Goal: Task Accomplishment & Management: Manage account settings

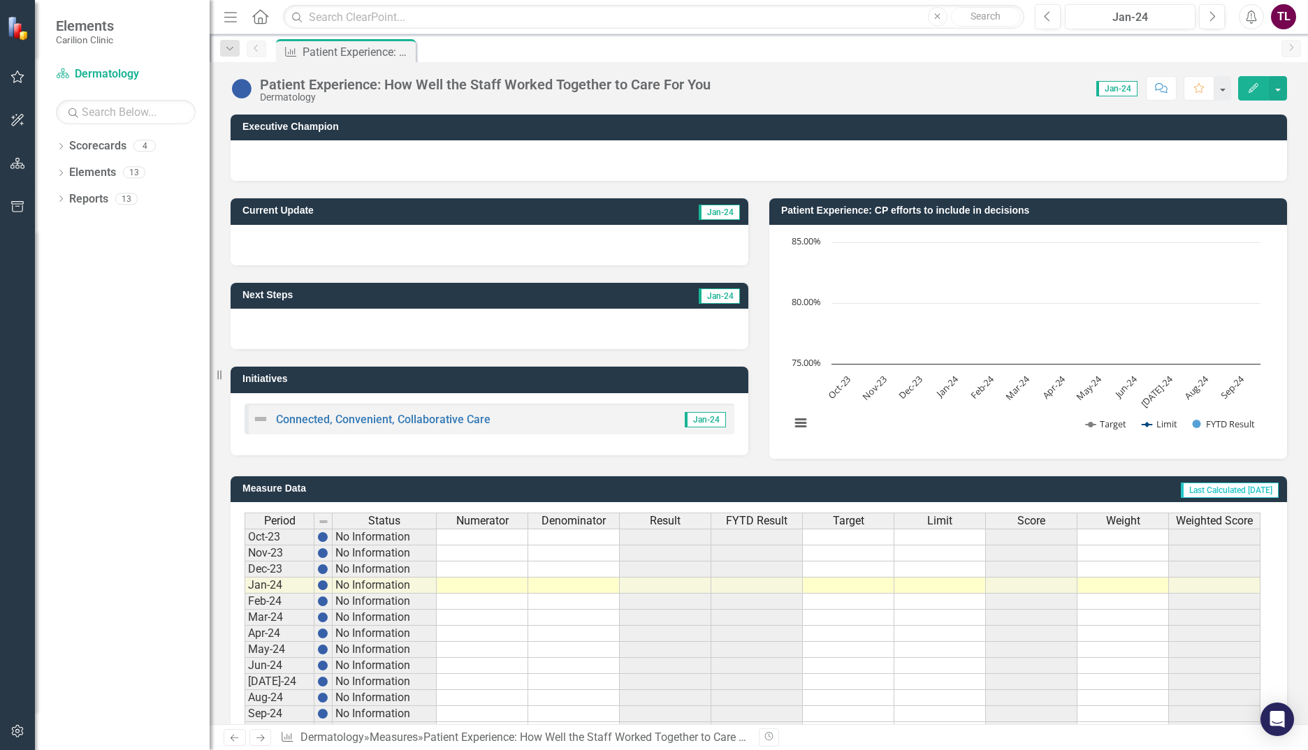
click at [1105, 91] on span "Jan-24" at bounding box center [1116, 88] width 41 height 15
click at [1120, 85] on span "Jan-24" at bounding box center [1116, 88] width 41 height 15
click at [1217, 16] on button "Next" at bounding box center [1212, 16] width 26 height 25
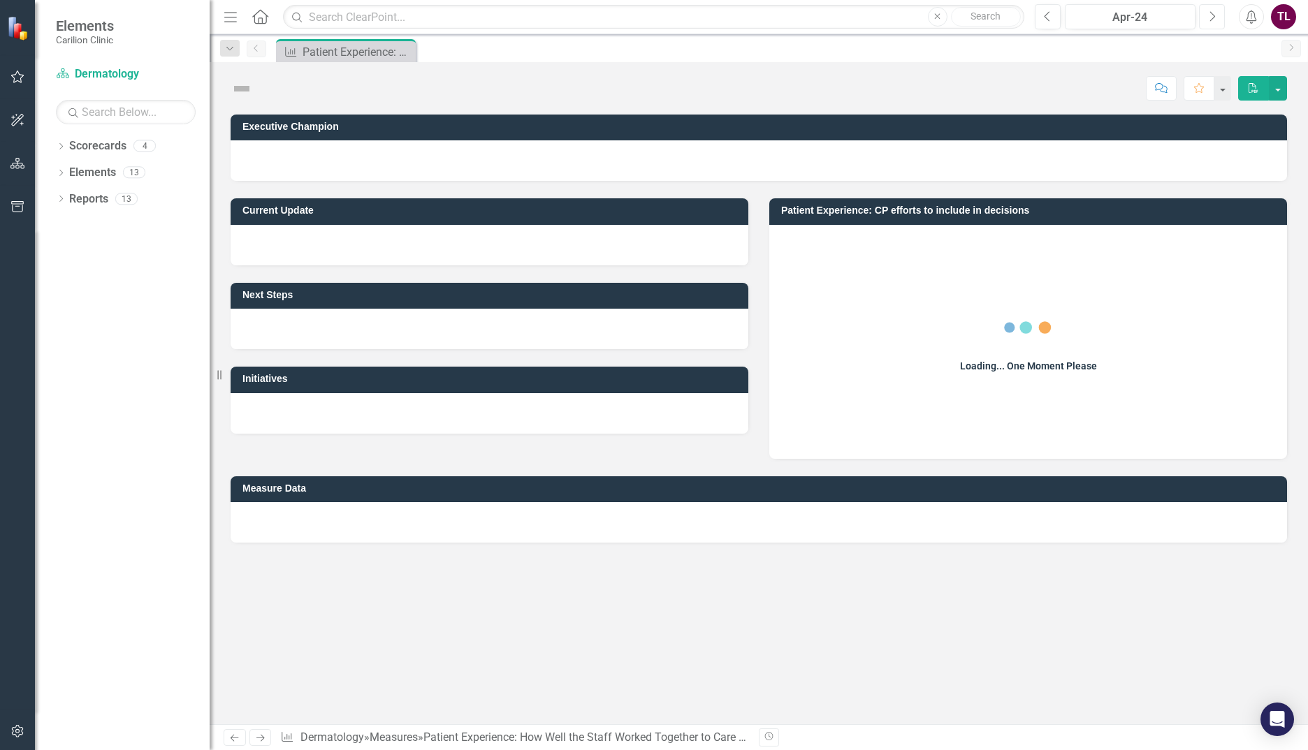
click at [1217, 16] on button "Next" at bounding box center [1212, 16] width 26 height 25
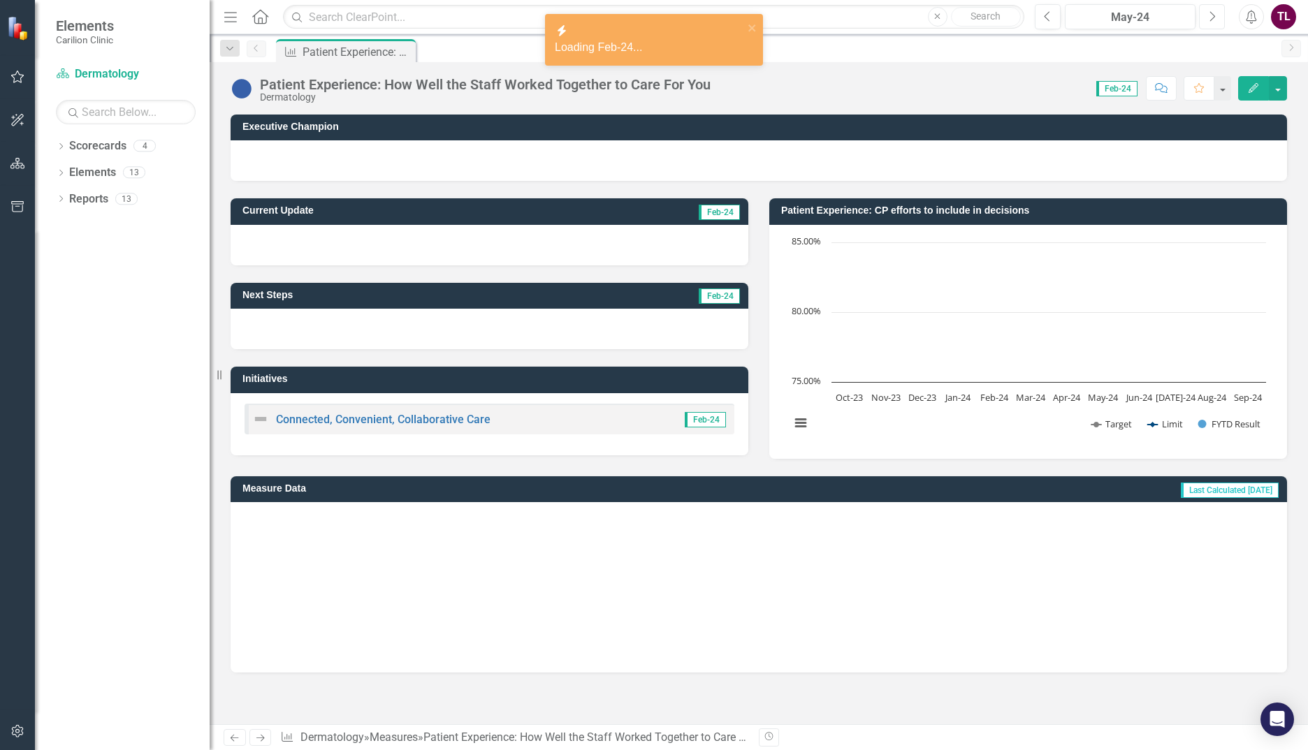
click at [1217, 16] on button "Next" at bounding box center [1212, 16] width 26 height 25
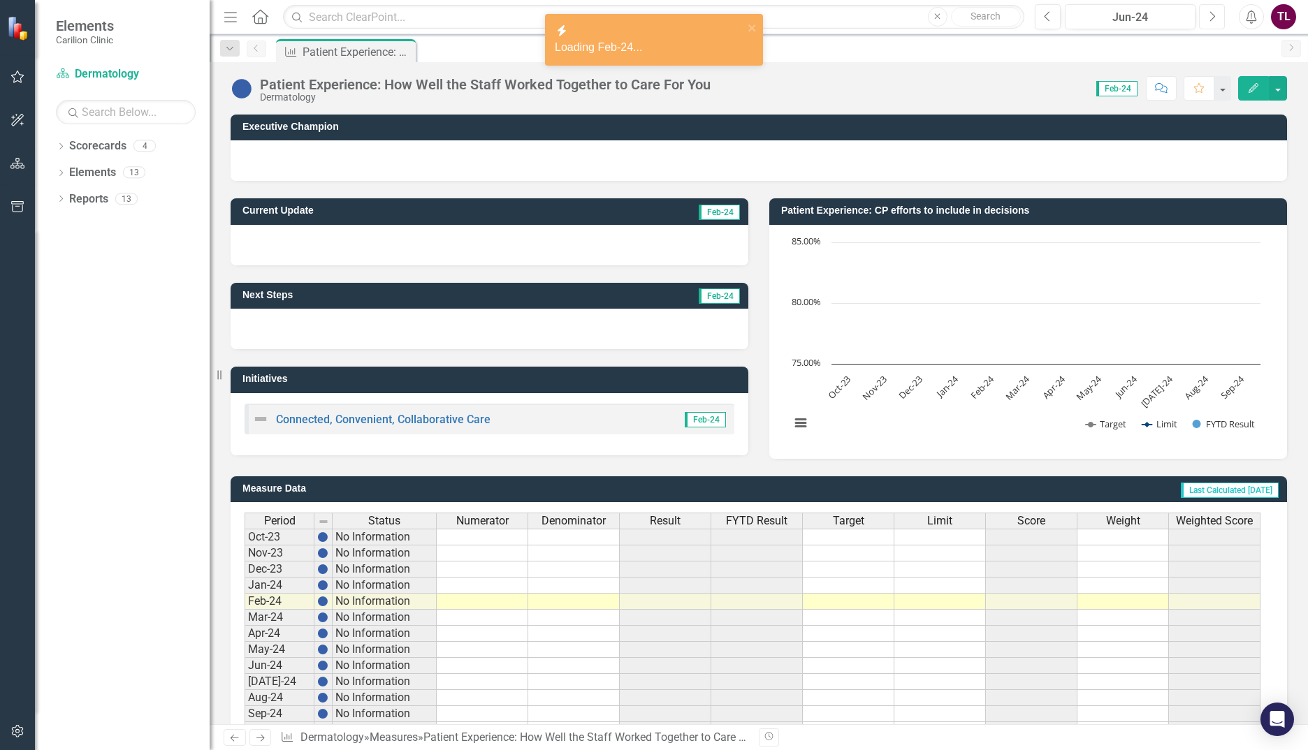
click at [1217, 16] on button "Next" at bounding box center [1212, 16] width 26 height 25
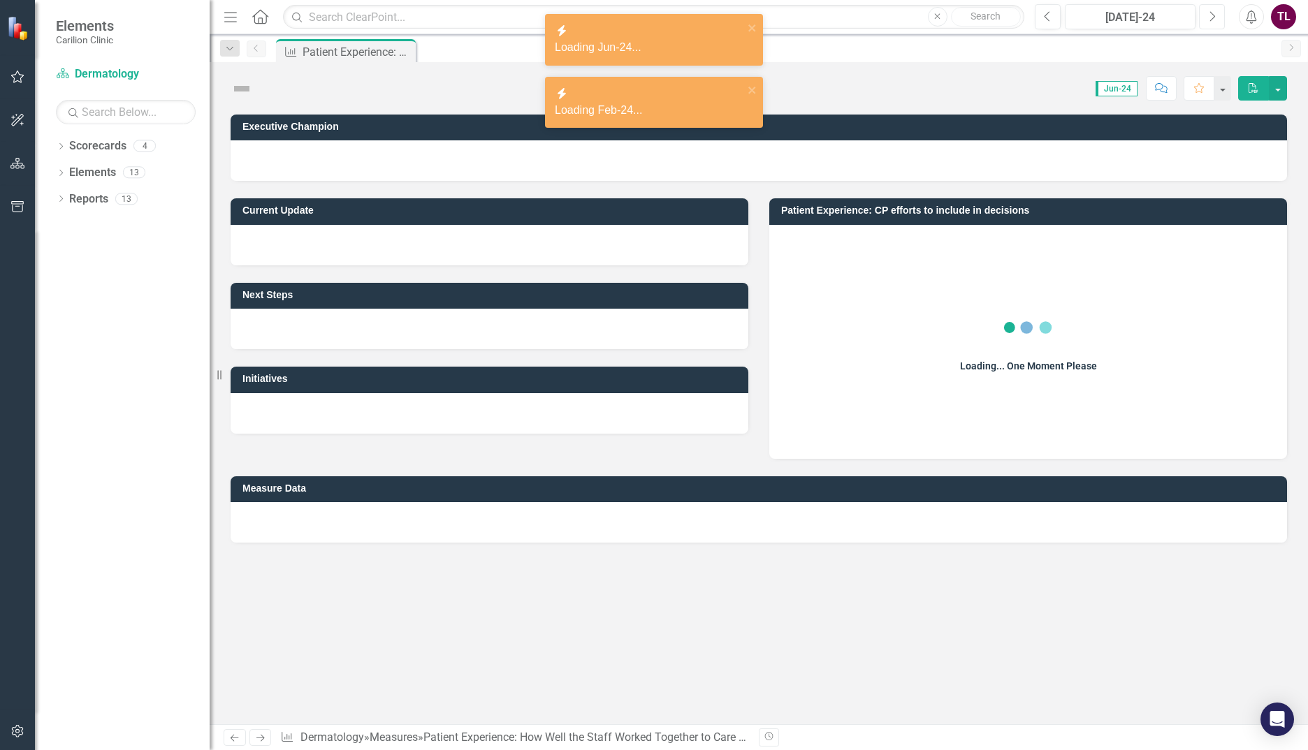
click at [1217, 16] on button "Next" at bounding box center [1212, 16] width 26 height 25
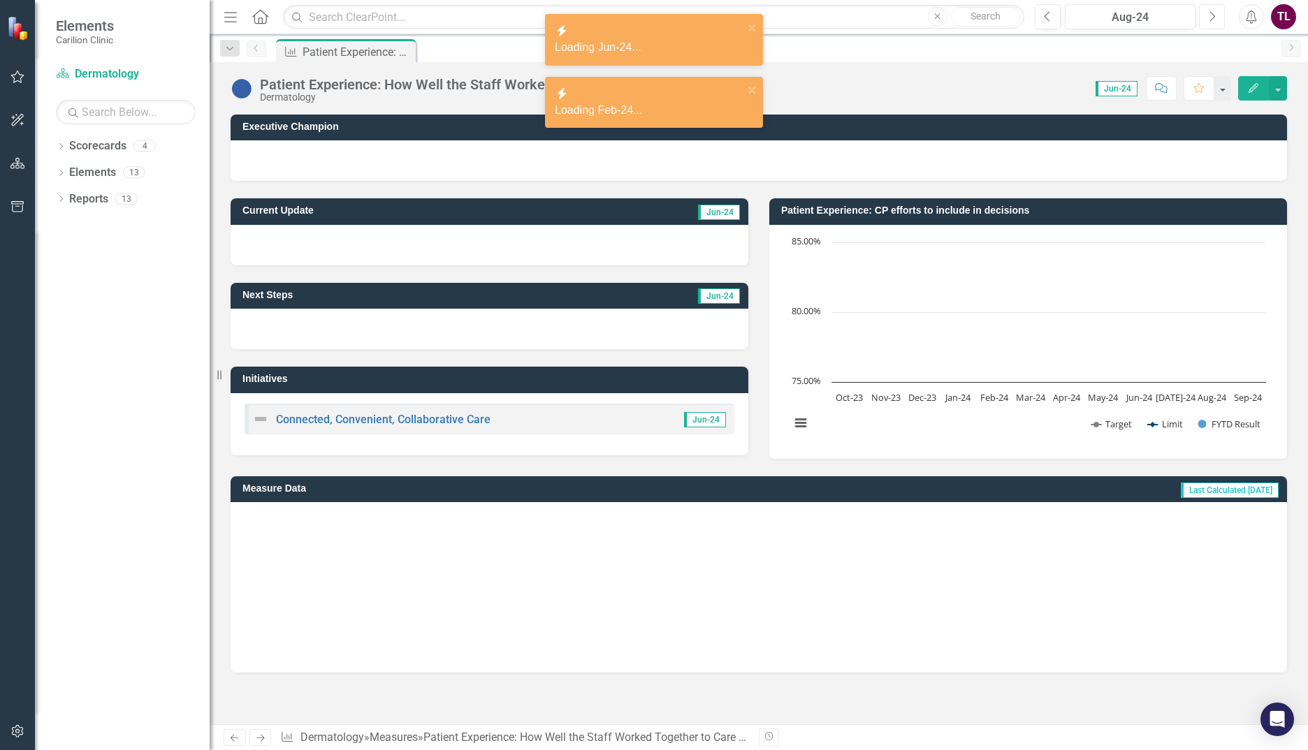
click at [1217, 16] on button "Next" at bounding box center [1212, 16] width 26 height 25
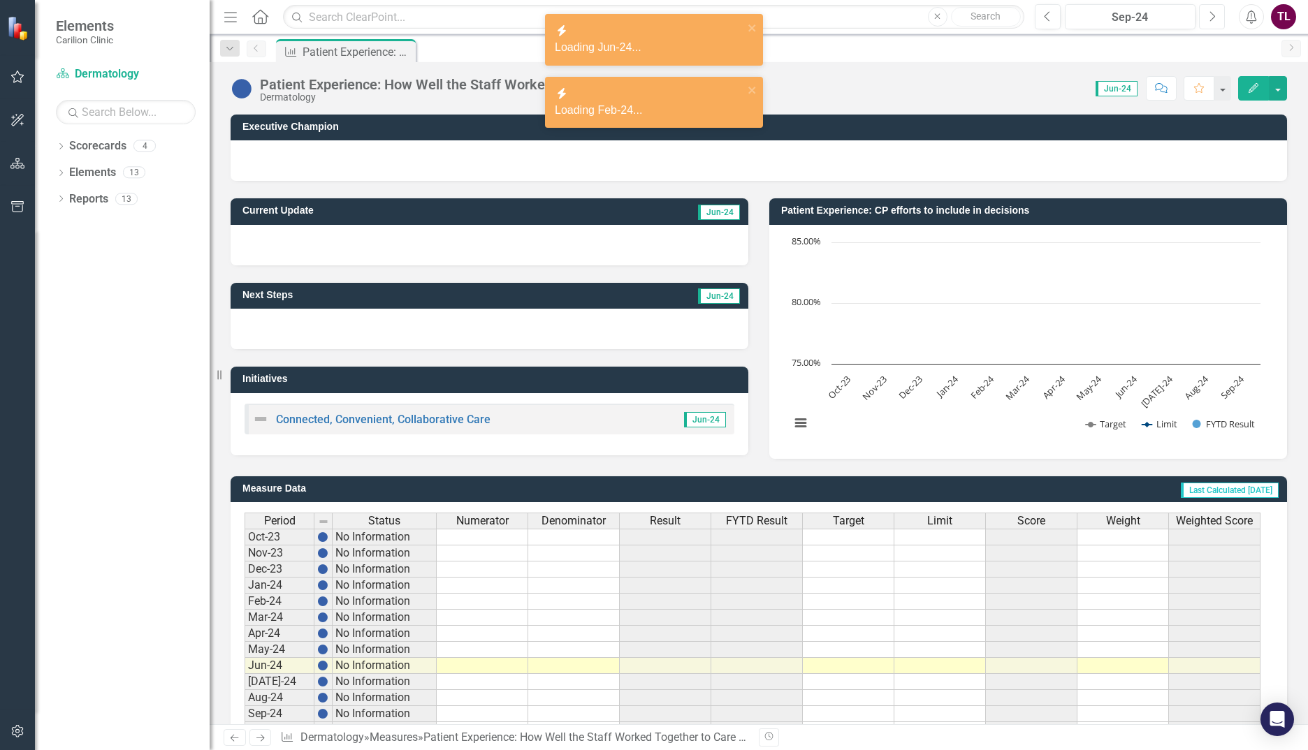
click at [1217, 16] on button "Next" at bounding box center [1212, 16] width 26 height 25
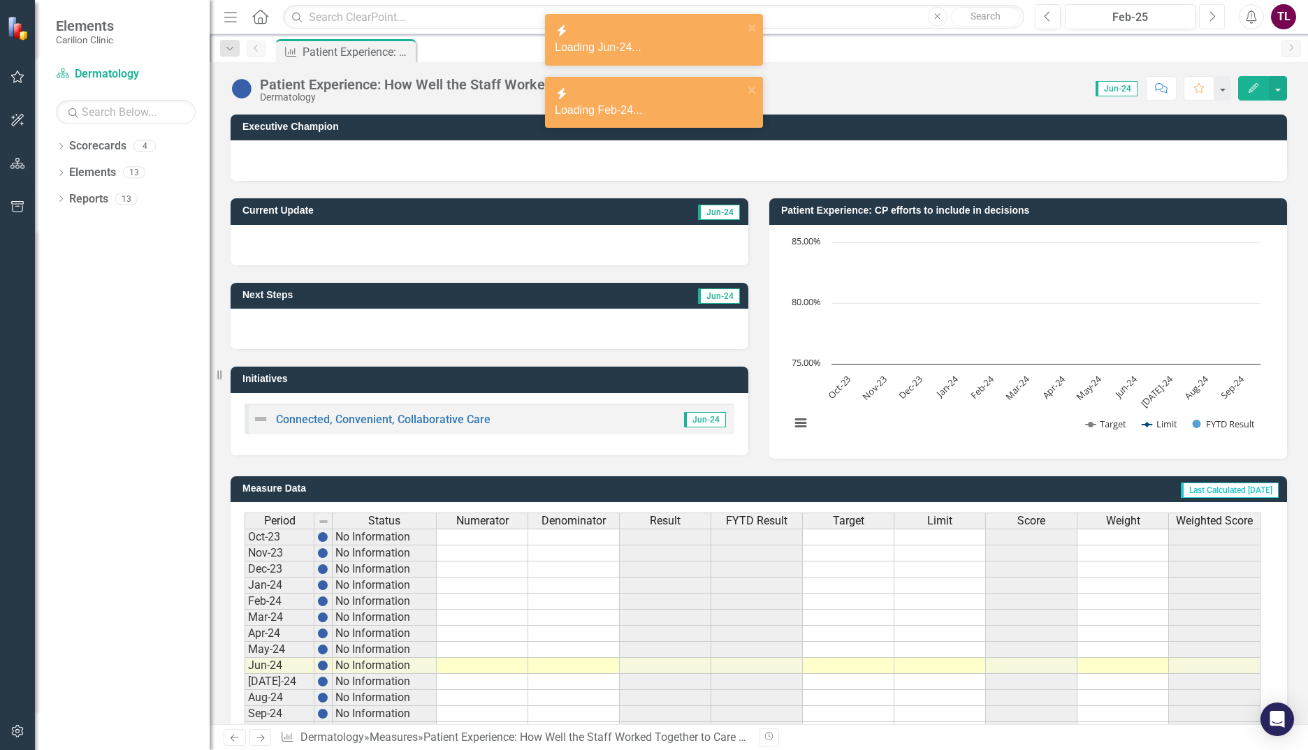
click at [1216, 16] on button "Next" at bounding box center [1212, 16] width 26 height 25
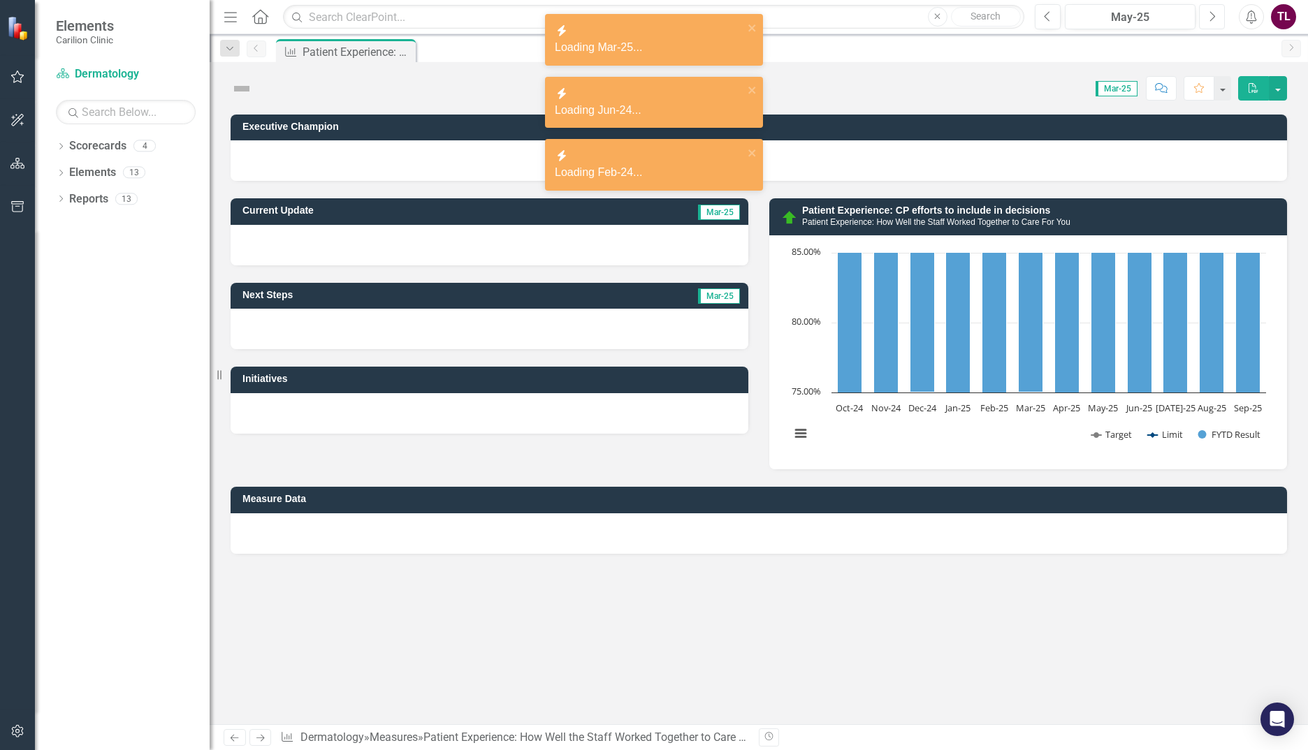
click at [1216, 16] on button "Next" at bounding box center [1212, 16] width 26 height 25
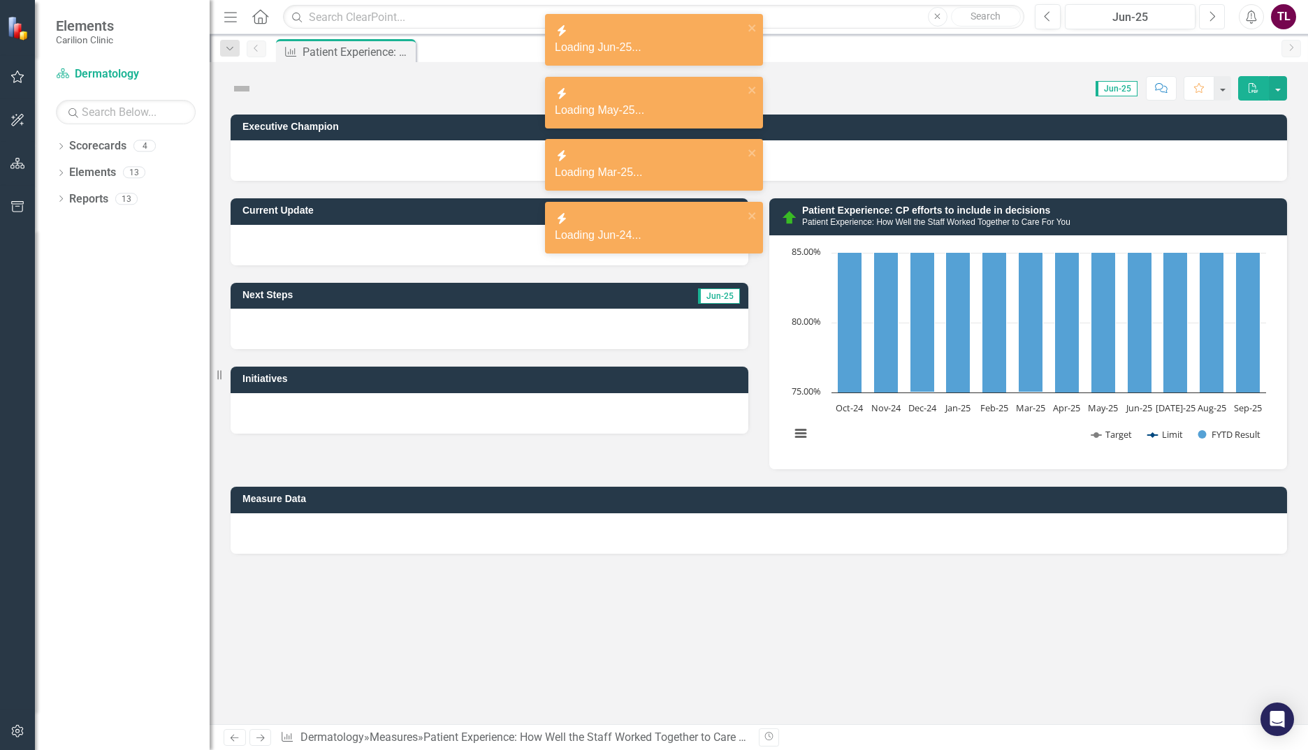
click at [1214, 16] on button "Next" at bounding box center [1212, 16] width 26 height 25
click at [1214, 16] on icon "button" at bounding box center [1213, 16] width 6 height 10
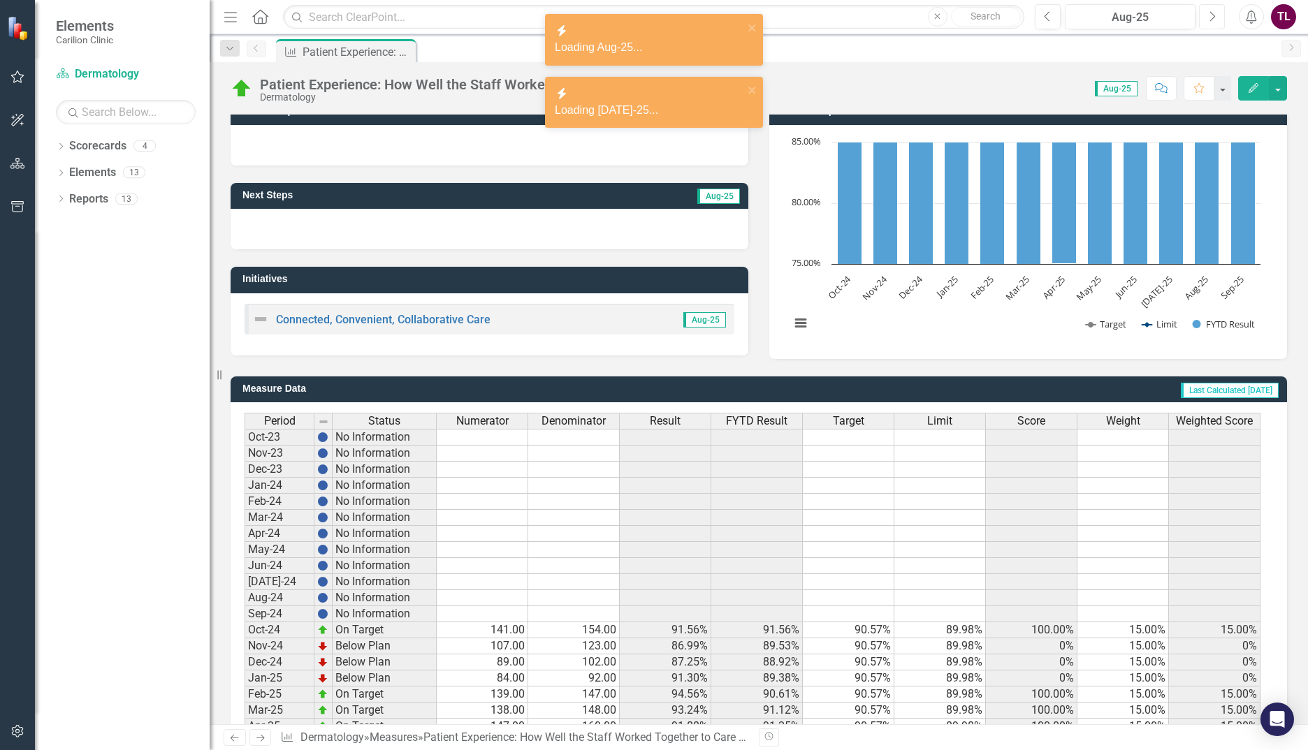
scroll to position [226, 0]
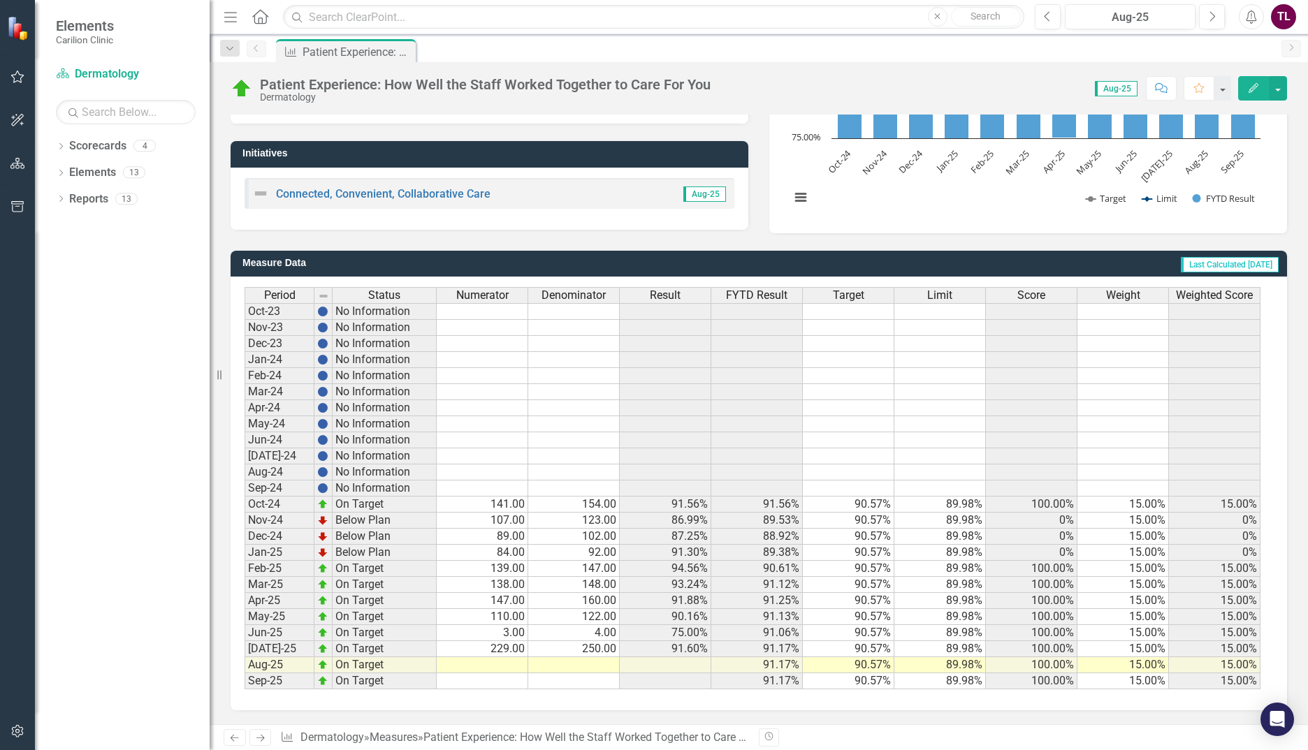
click at [503, 663] on td at bounding box center [483, 665] width 92 height 16
click at [517, 664] on td at bounding box center [483, 665] width 92 height 16
click at [517, 663] on td at bounding box center [483, 665] width 92 height 16
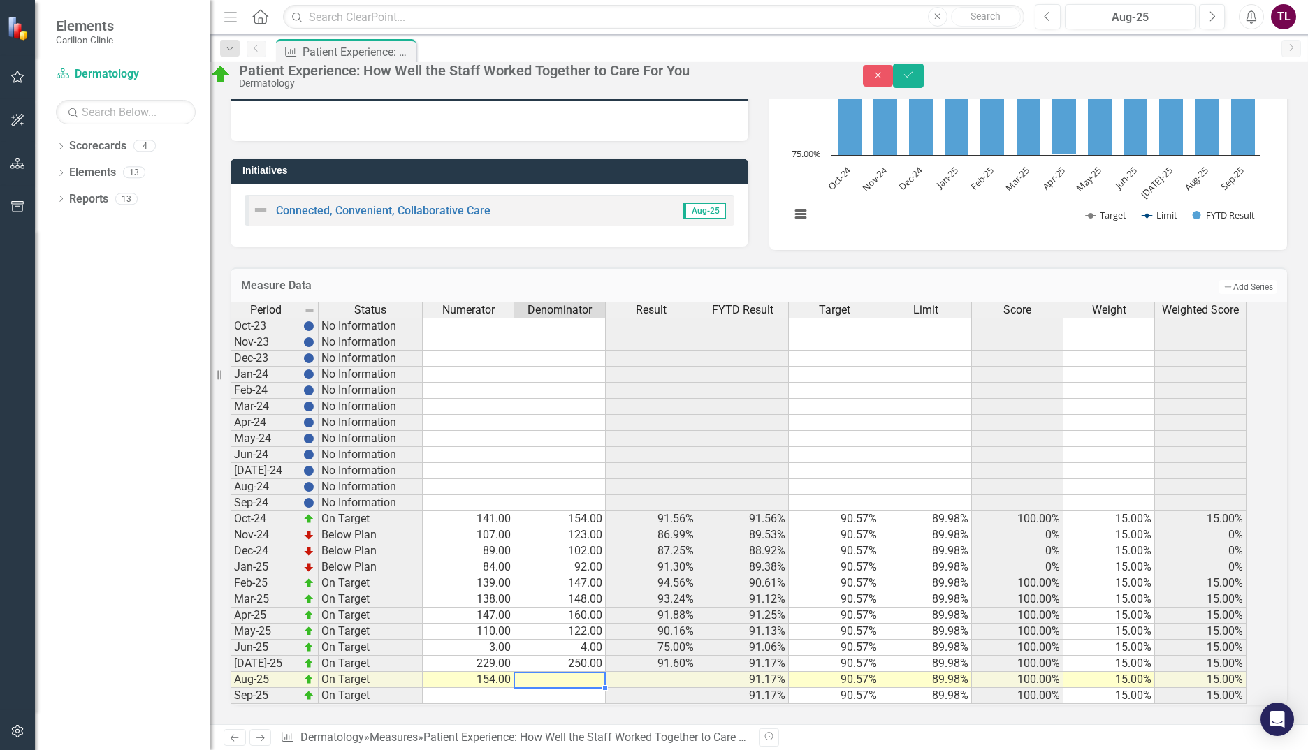
click at [554, 672] on td at bounding box center [560, 680] width 92 height 16
type textarea "164"
click at [923, 82] on button "Save" at bounding box center [908, 76] width 31 height 24
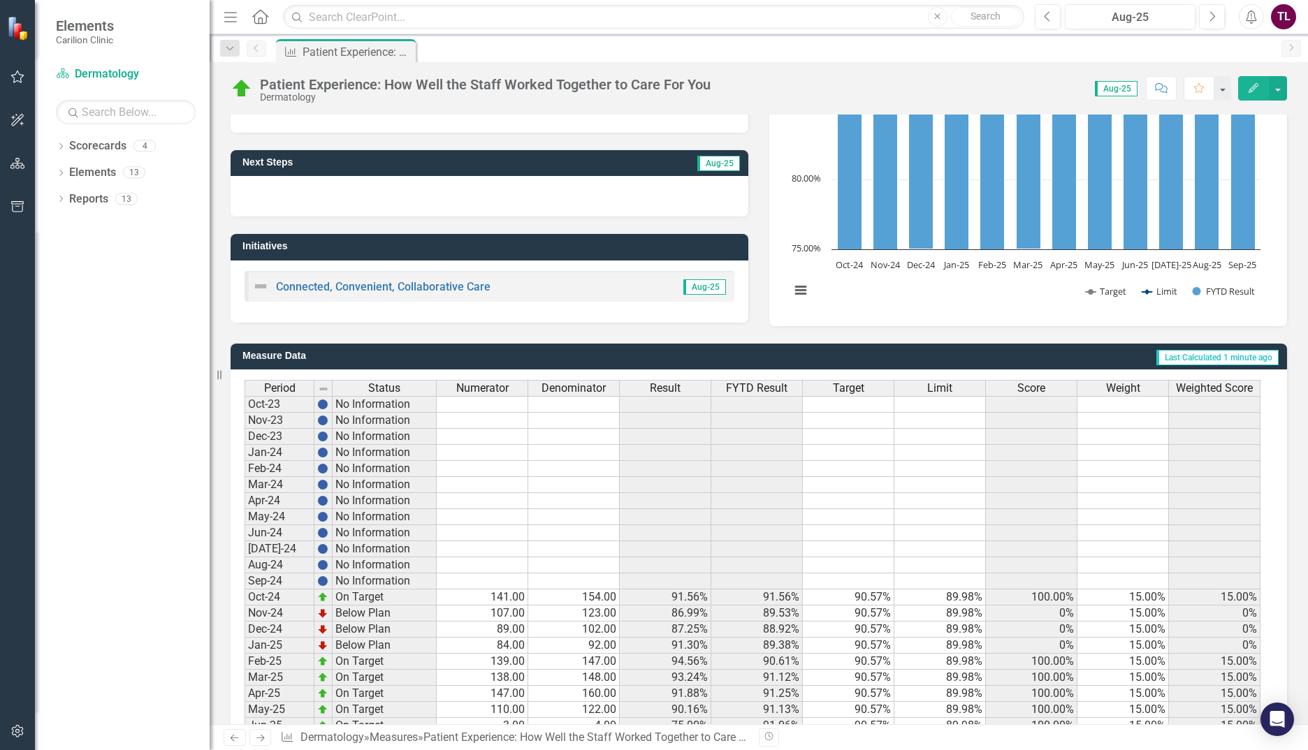
scroll to position [0, 0]
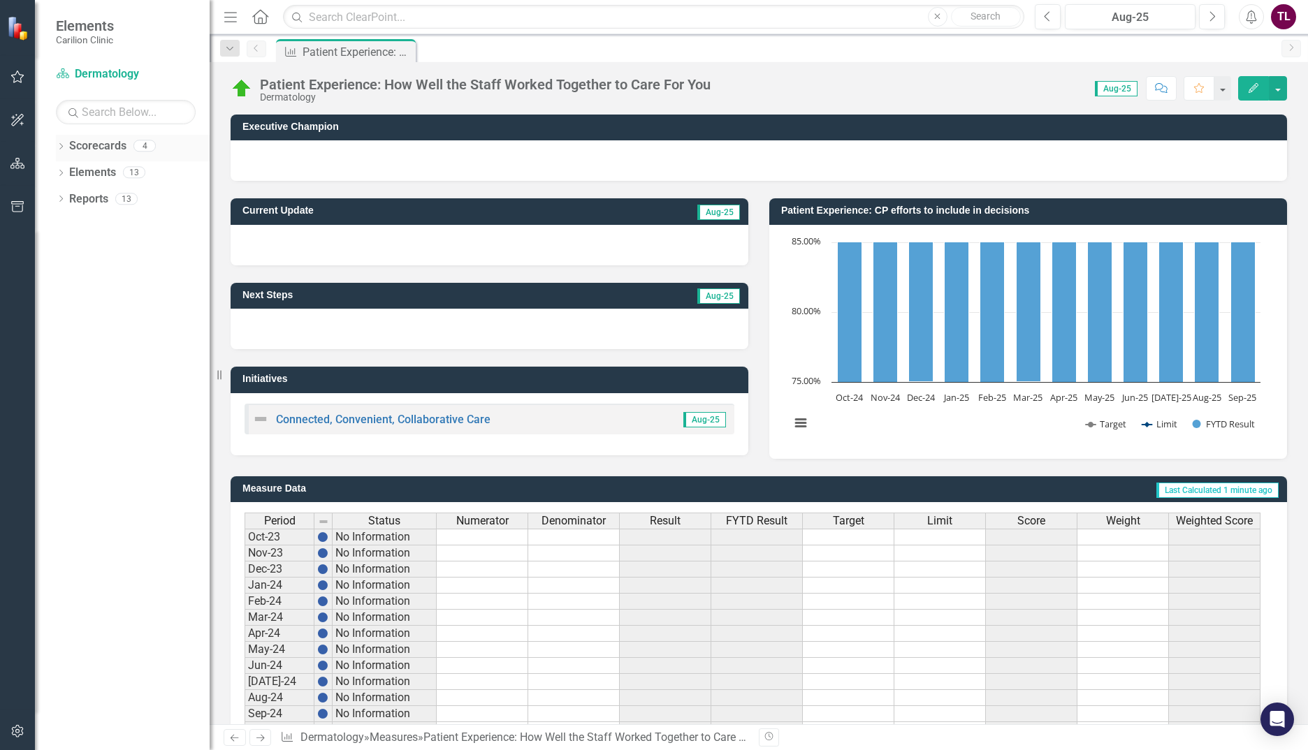
click at [63, 146] on icon at bounding box center [60, 146] width 3 height 6
click at [52, 173] on icon "Dropdown" at bounding box center [47, 172] width 10 height 8
click at [110, 228] on link "Department of Medicine" at bounding box center [126, 224] width 168 height 16
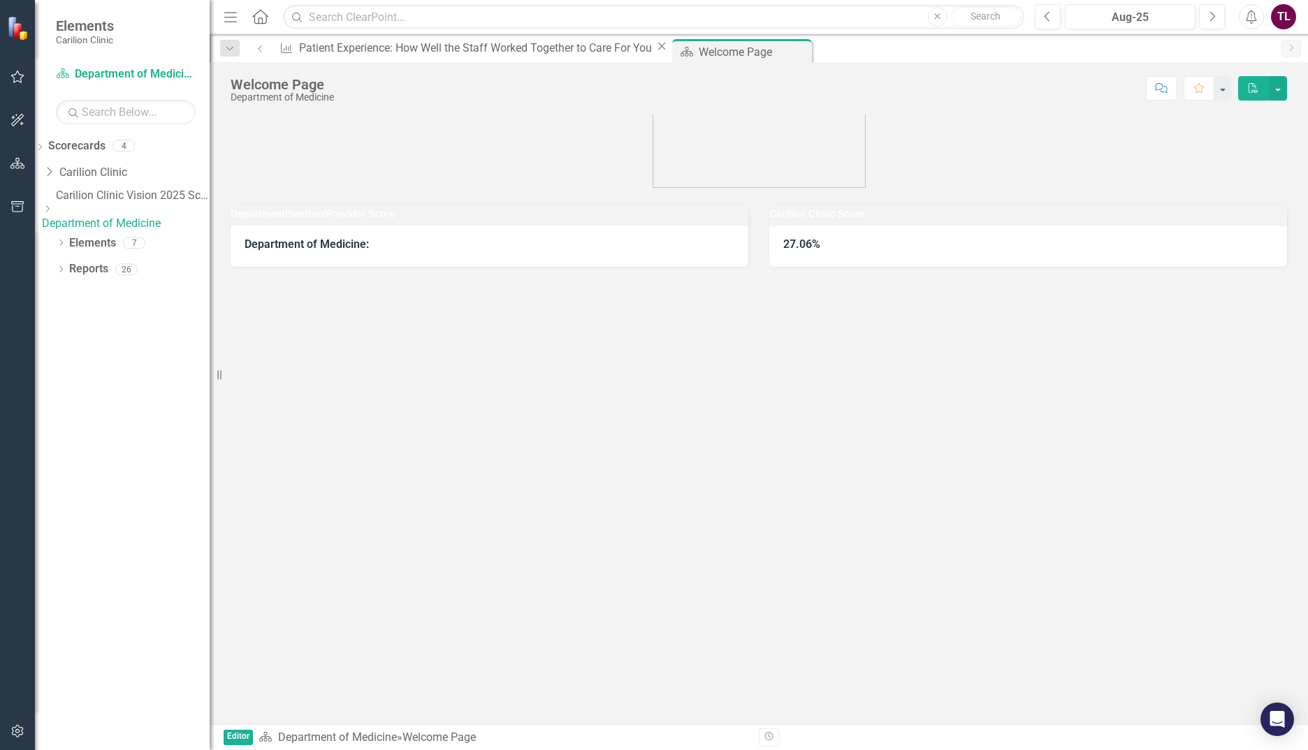
click at [52, 213] on icon "Dropdown" at bounding box center [47, 209] width 10 height 8
click at [119, 251] on link "Dermatology" at bounding box center [133, 243] width 154 height 16
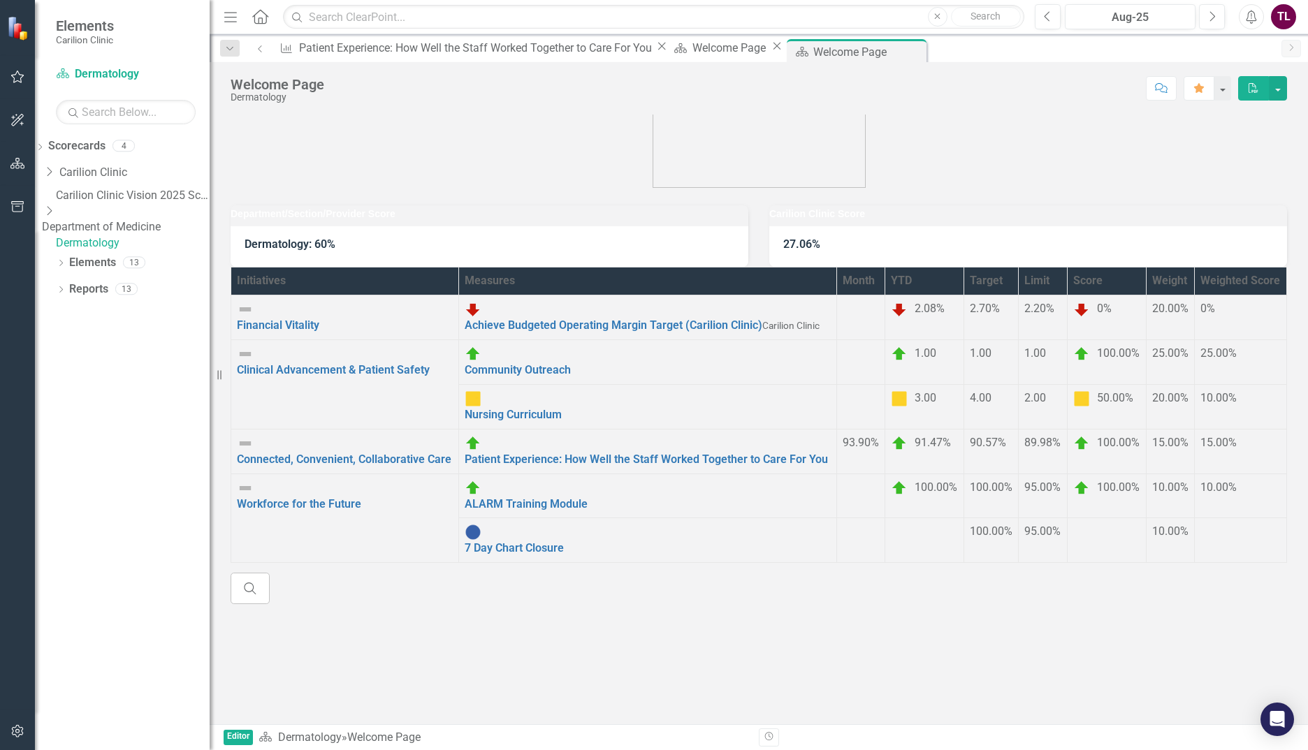
click at [1156, 88] on icon "button" at bounding box center [1161, 88] width 13 height 10
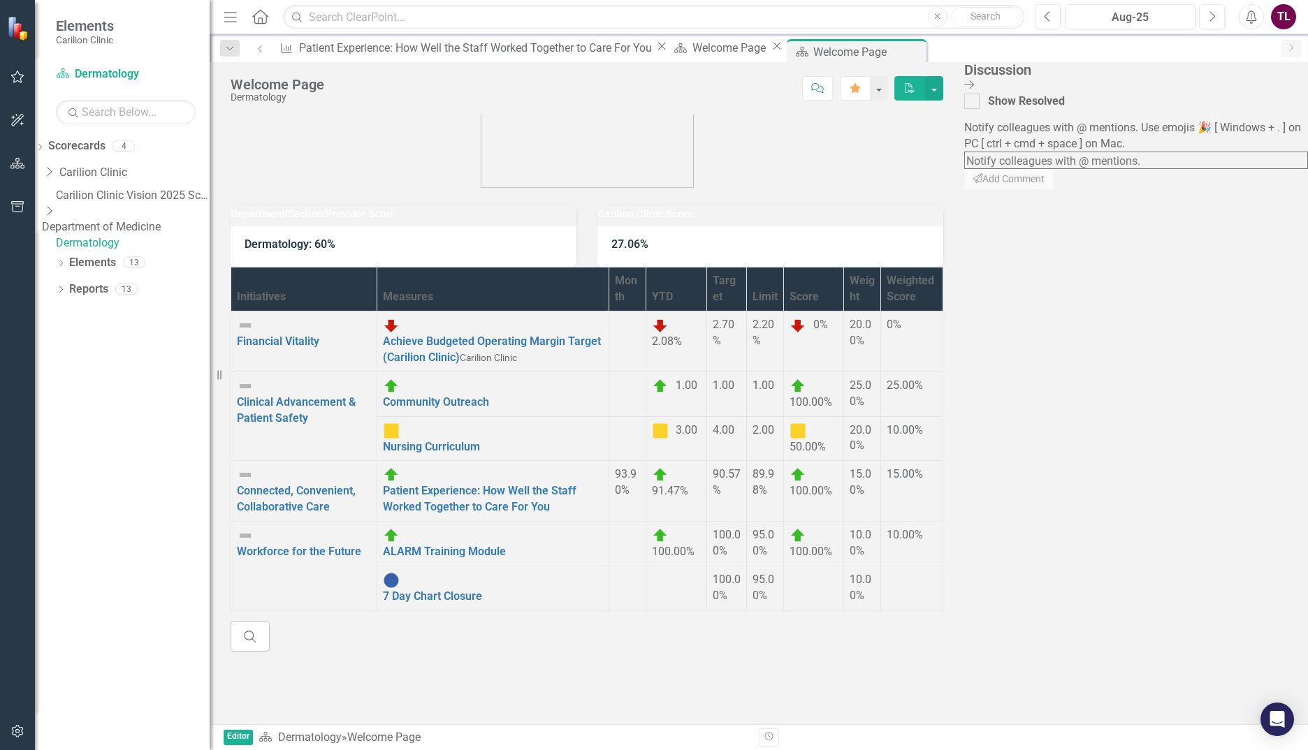
click at [930, 126] on figure at bounding box center [587, 142] width 712 height 91
click at [827, 90] on div "Score: N/A Aug-25 Completed Comment Favorite PDF" at bounding box center [637, 88] width 612 height 24
click at [824, 87] on icon "Comment" at bounding box center [817, 88] width 13 height 10
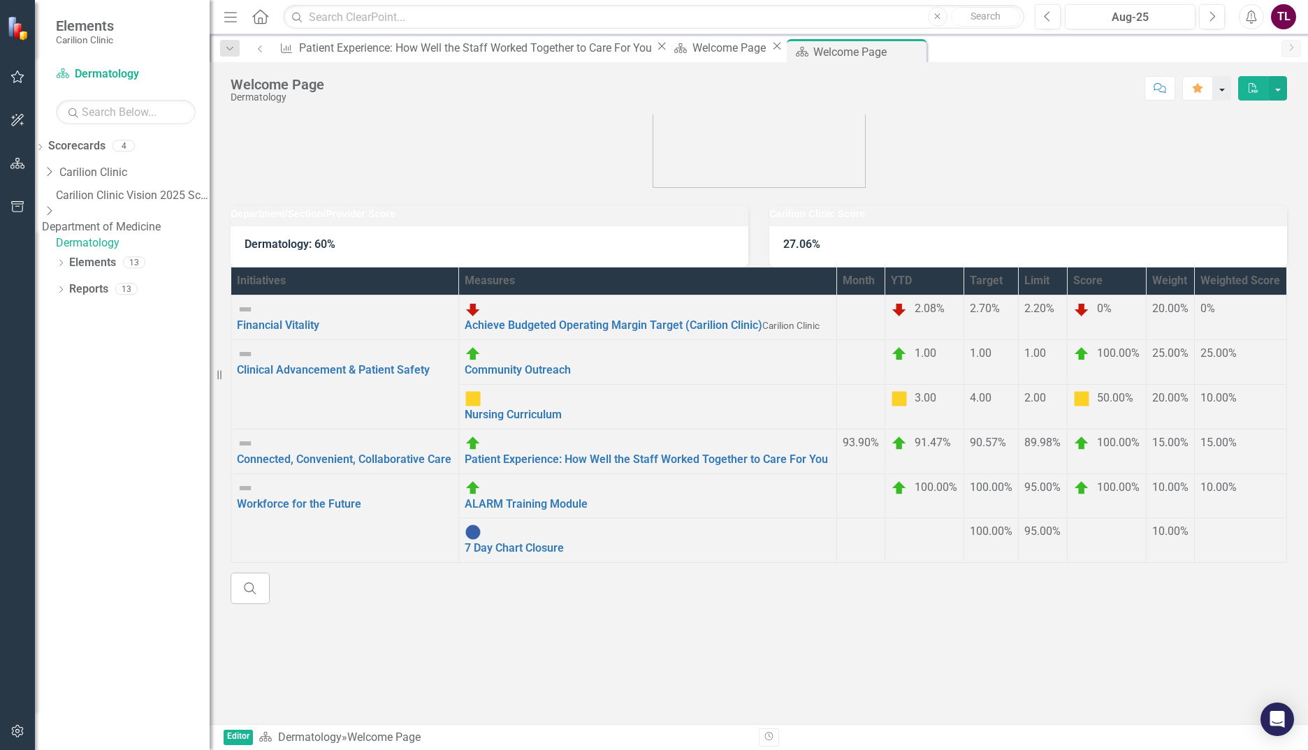
click at [1225, 87] on button "button" at bounding box center [1222, 88] width 18 height 24
click at [962, 113] on div "Welcome Page Dermatology Score: N/A Aug-25 Completed Comment Favorite PDF Depar…" at bounding box center [759, 393] width 1098 height 662
click at [1276, 91] on button "button" at bounding box center [1277, 88] width 18 height 24
click at [1051, 107] on div "Welcome Page Dermatology Score: N/A Aug-25 Completed Comment Favorite PDF Depar…" at bounding box center [759, 393] width 1098 height 662
click at [490, 453] on link "Patient Experience: How Well the Staff Worked Together to Care For You" at bounding box center [645, 459] width 363 height 13
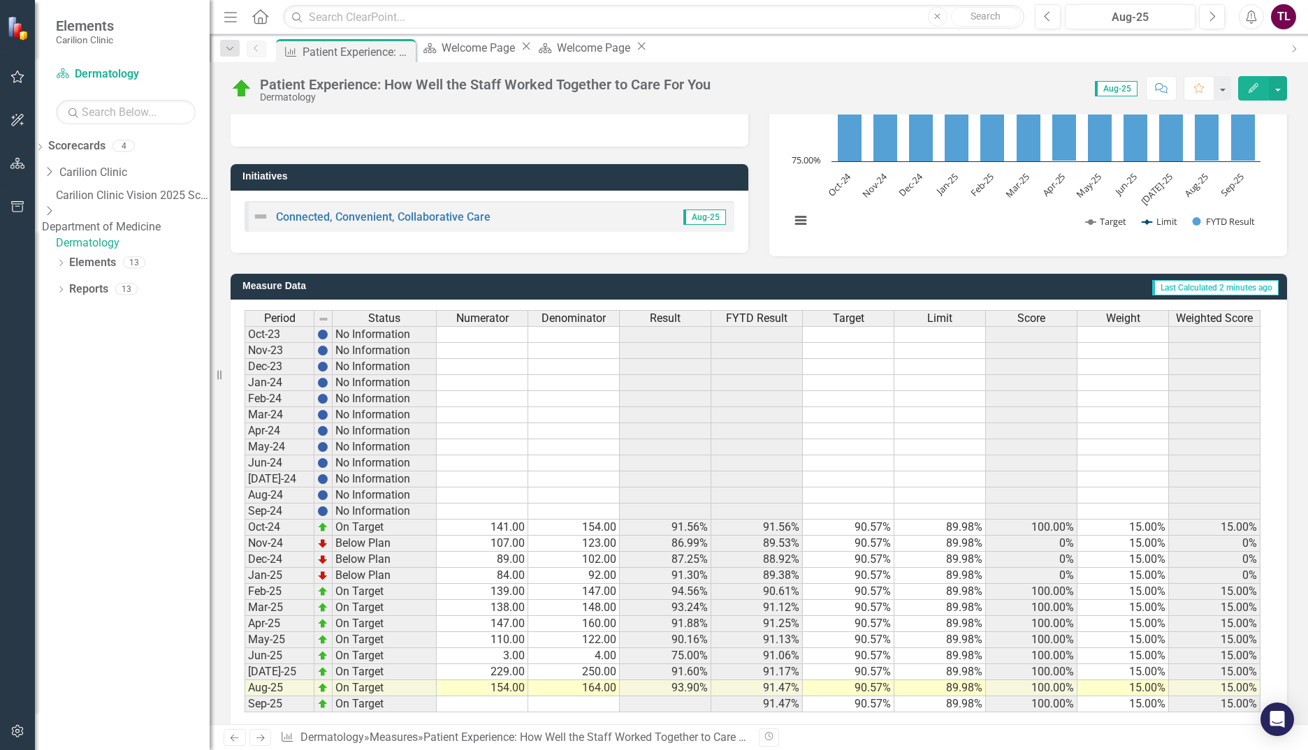
scroll to position [210, 0]
